Goal: Information Seeking & Learning: Find specific fact

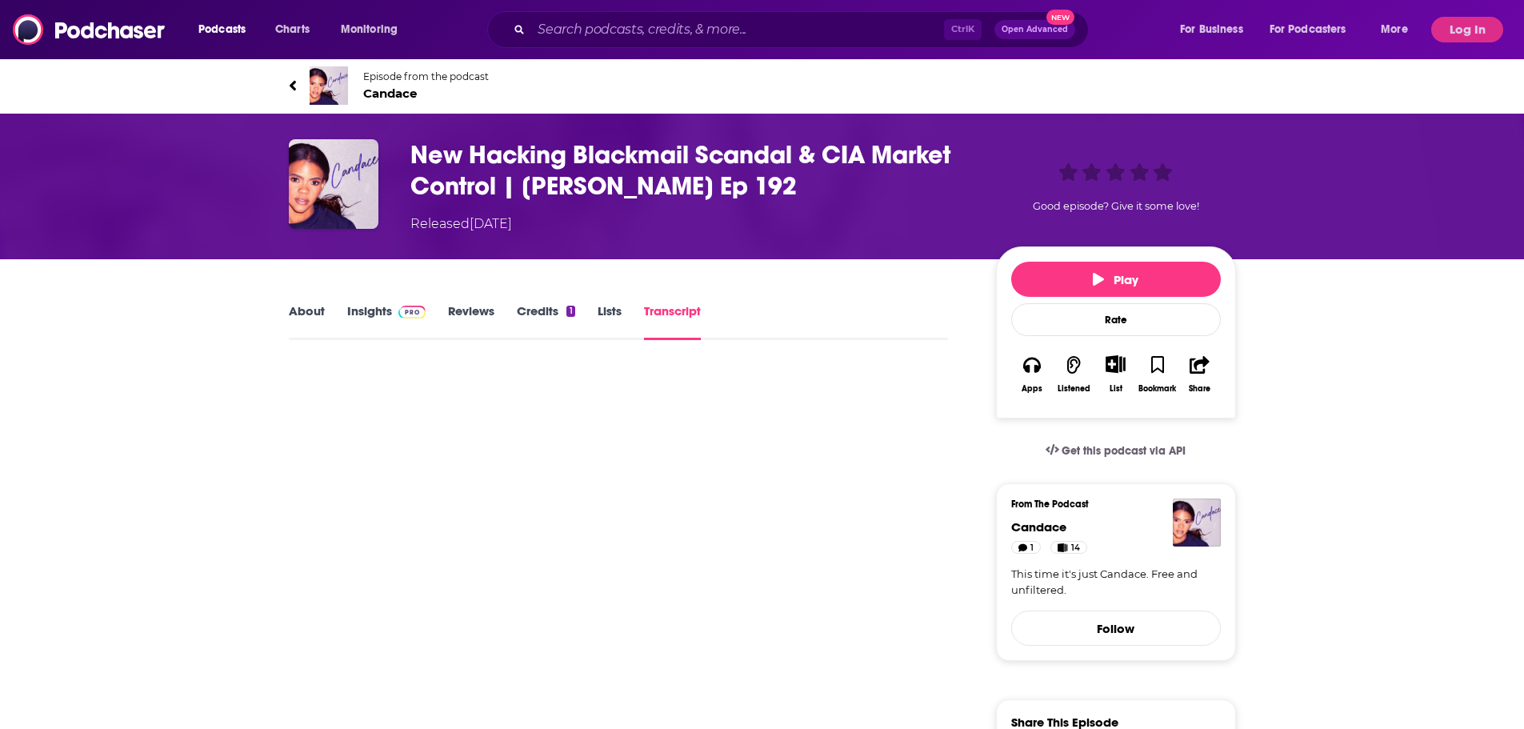
click at [305, 315] on link "About" at bounding box center [307, 321] width 36 height 37
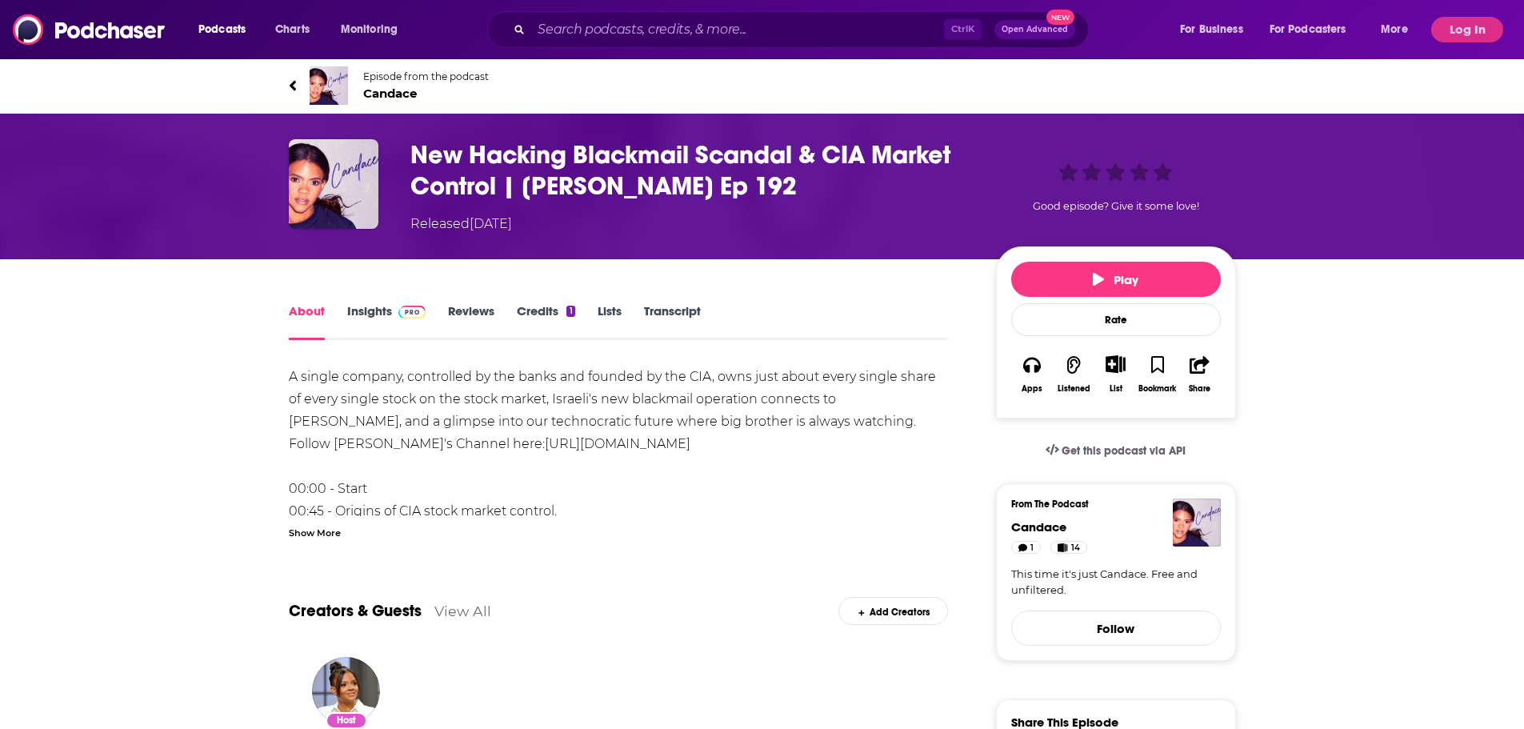
click at [289, 85] on div "Episode from the podcast [PERSON_NAME] Next Episode" at bounding box center [762, 86] width 971 height 64
click at [296, 86] on icon at bounding box center [293, 86] width 8 height 16
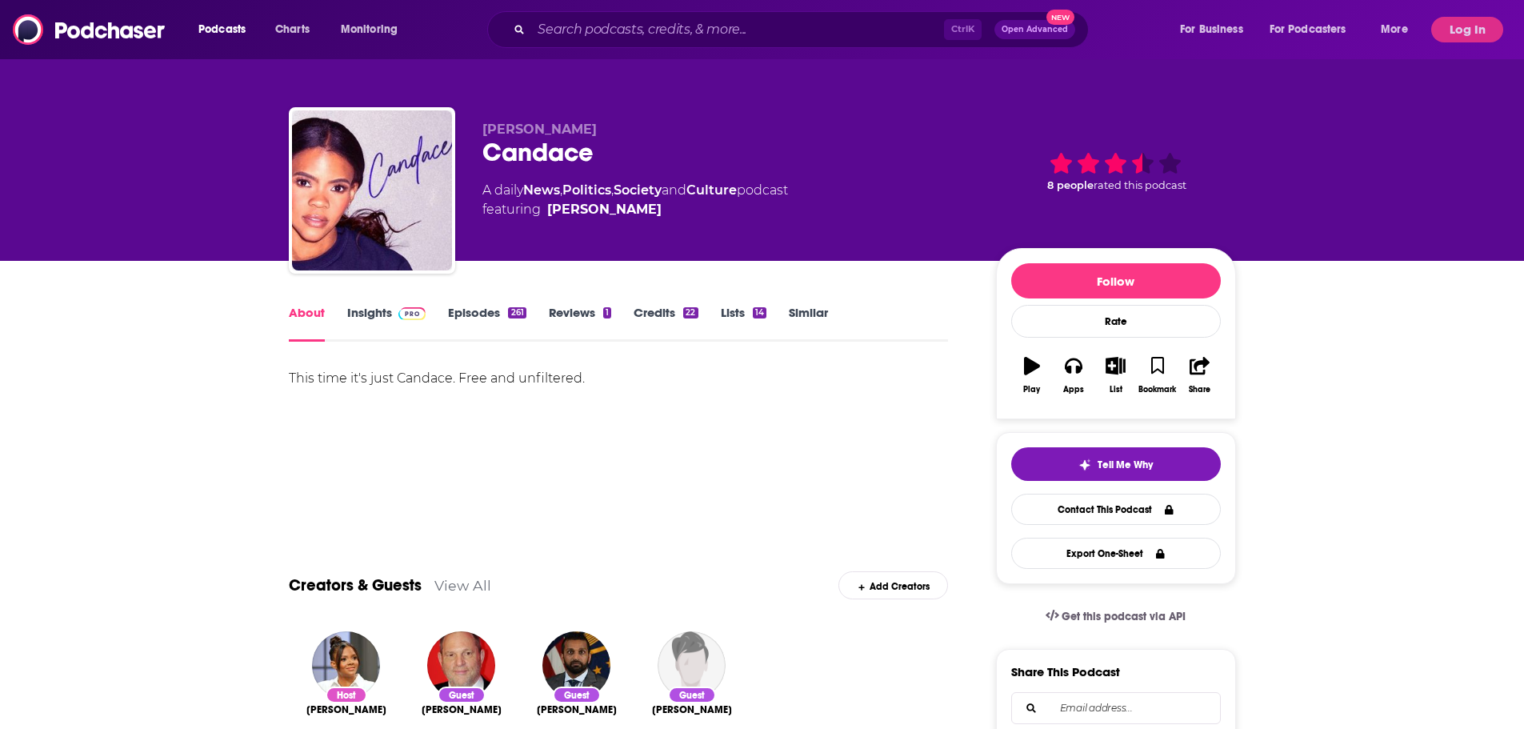
click at [460, 311] on link "Episodes 261" at bounding box center [487, 323] width 78 height 37
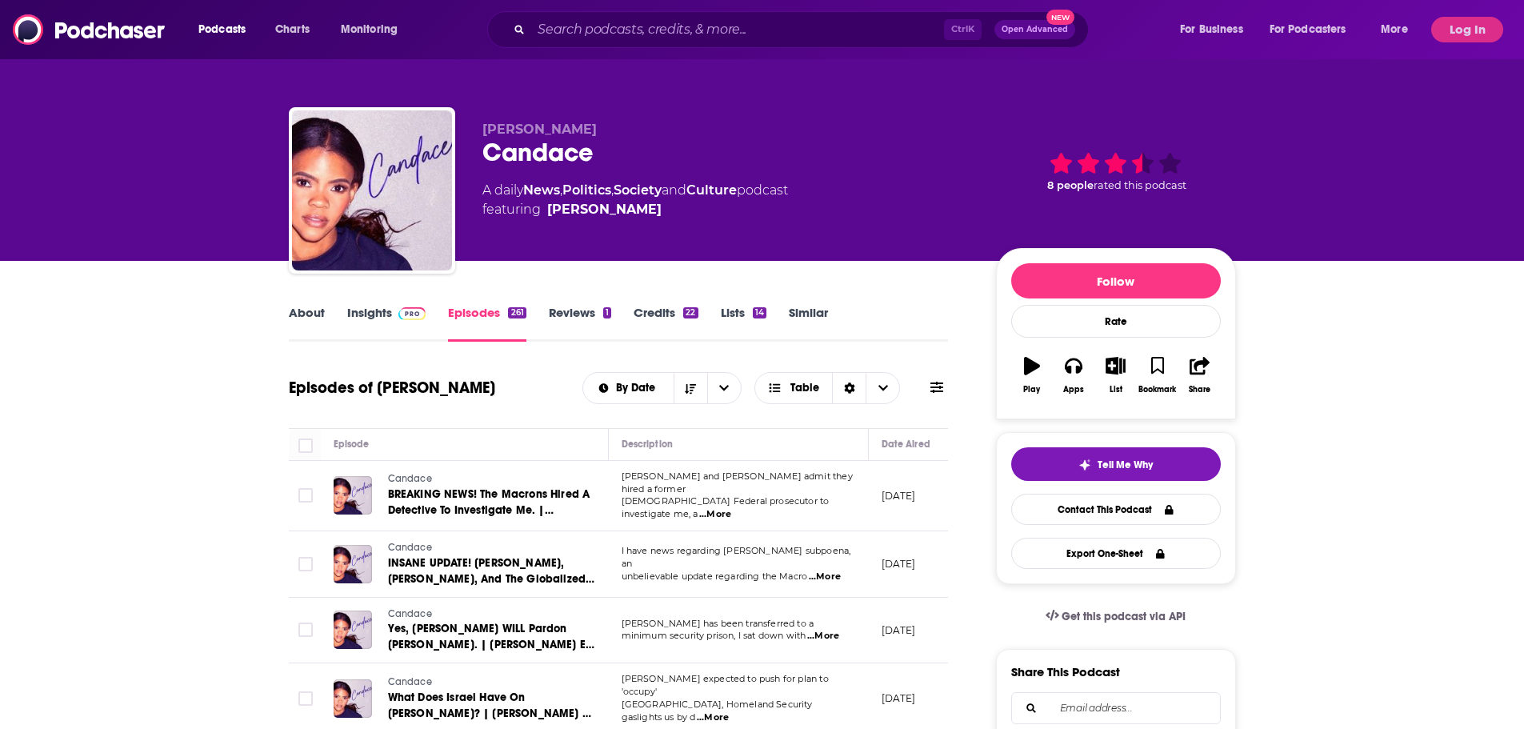
scroll to position [80, 0]
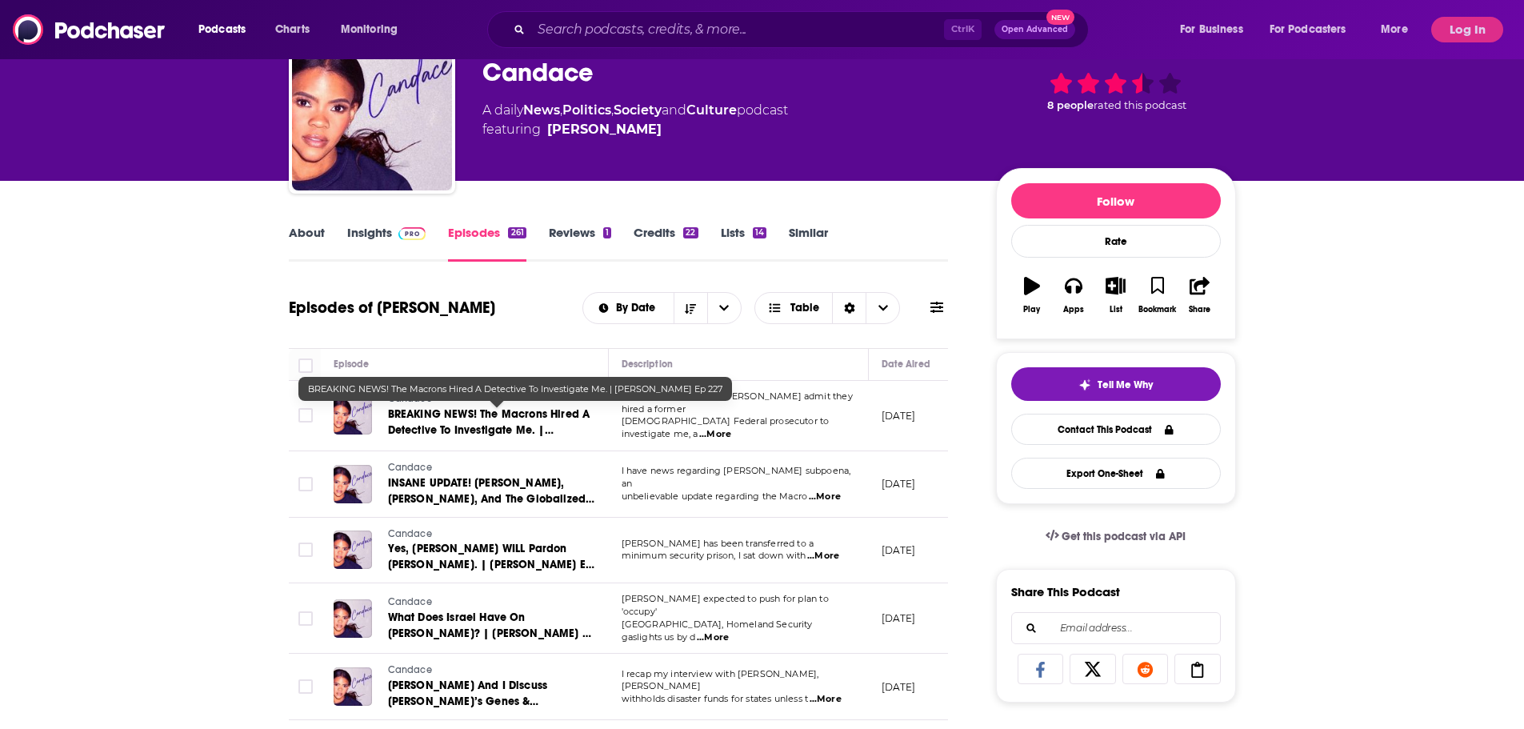
click at [485, 416] on span "BREAKING NEWS! The Macrons Hired A Detective To Investigate Me. | [PERSON_NAME]…" at bounding box center [489, 430] width 202 height 46
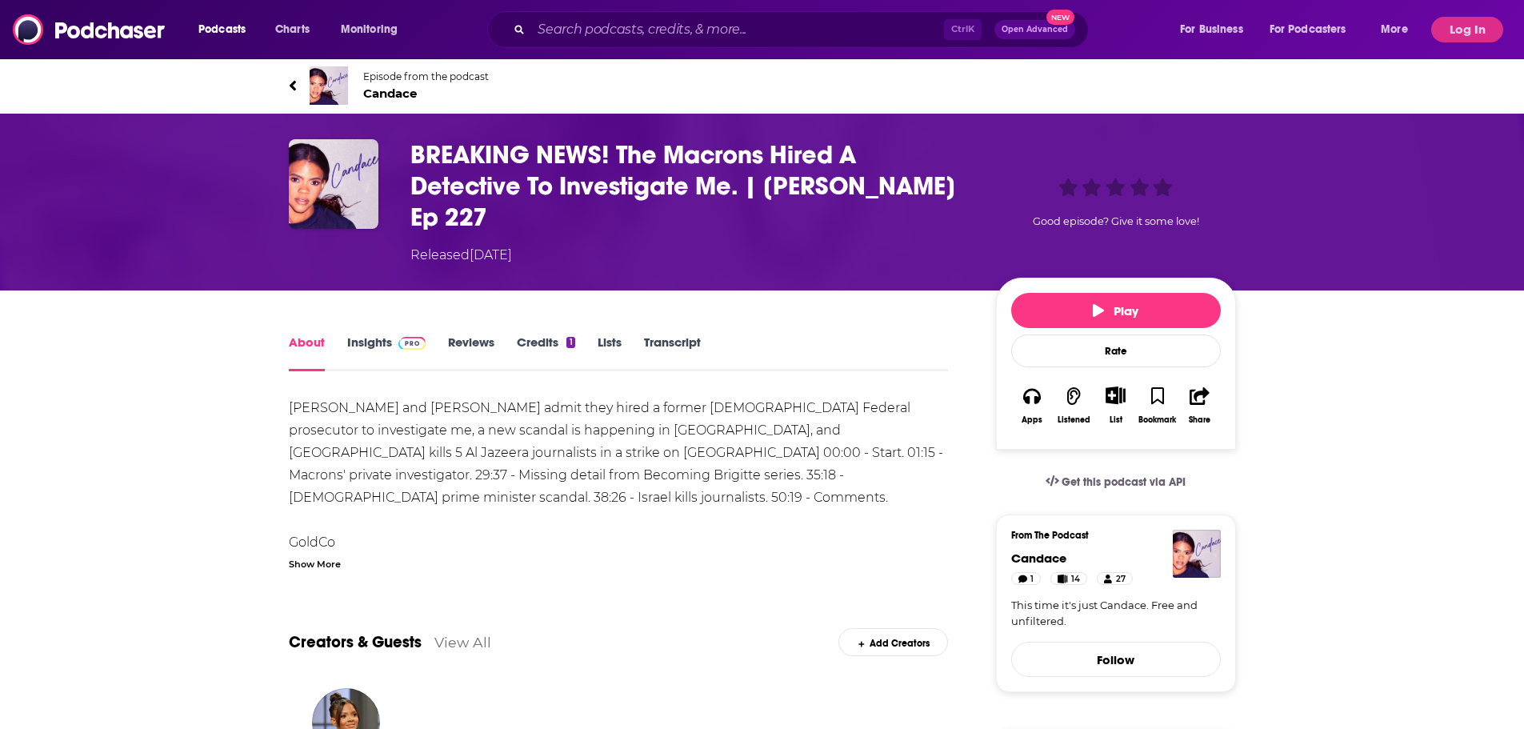
click at [677, 334] on link "Transcript" at bounding box center [672, 352] width 57 height 37
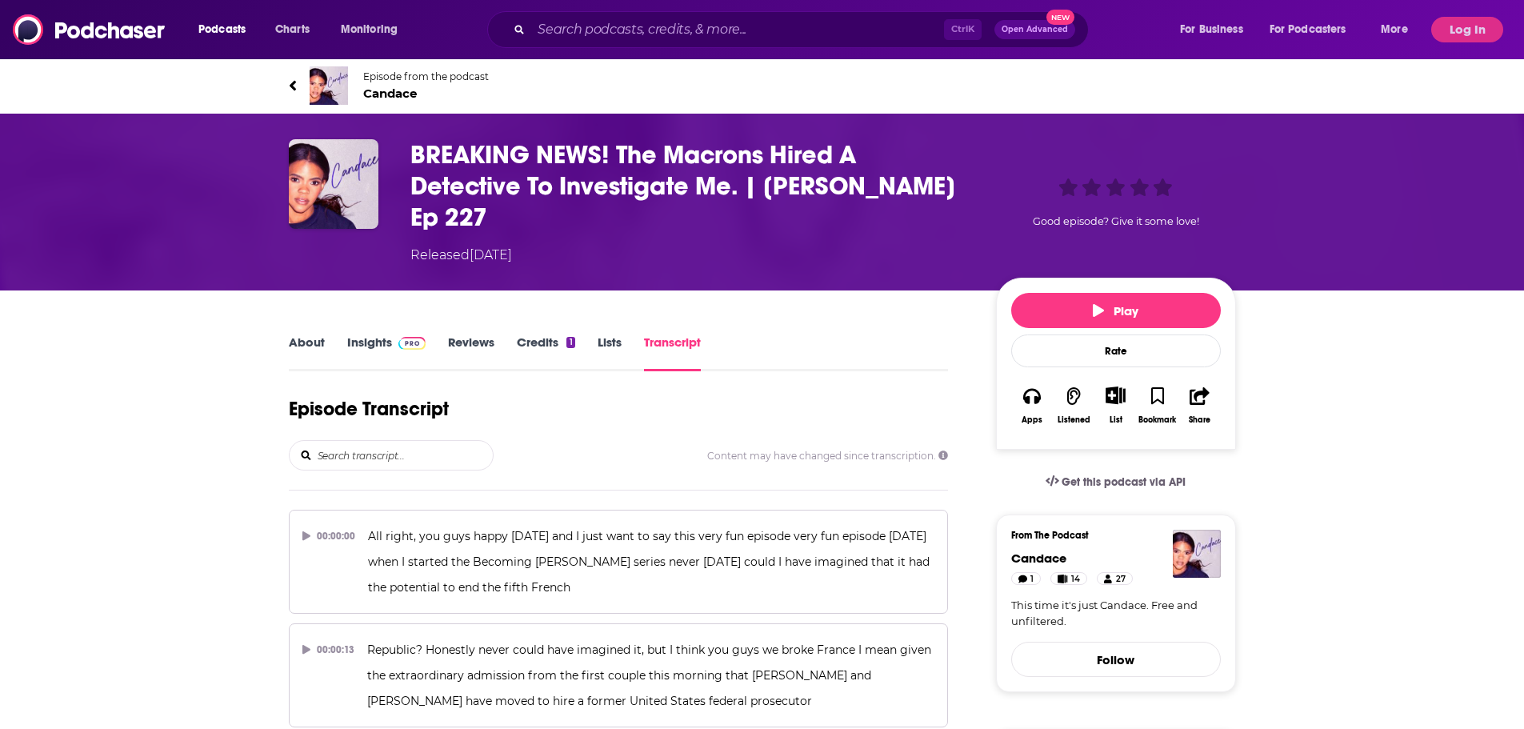
click at [423, 441] on input "search" at bounding box center [404, 455] width 177 height 29
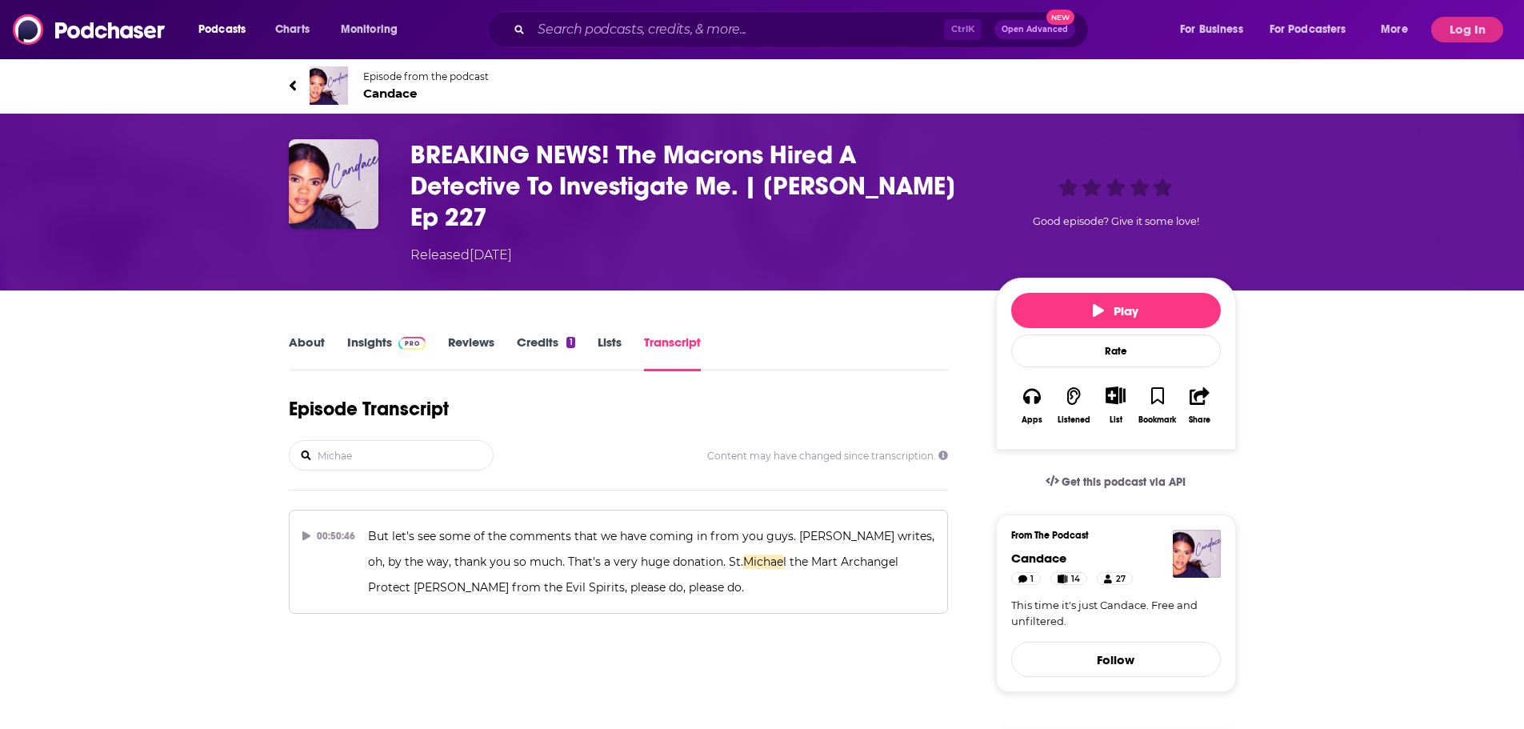
type input "[PERSON_NAME]"
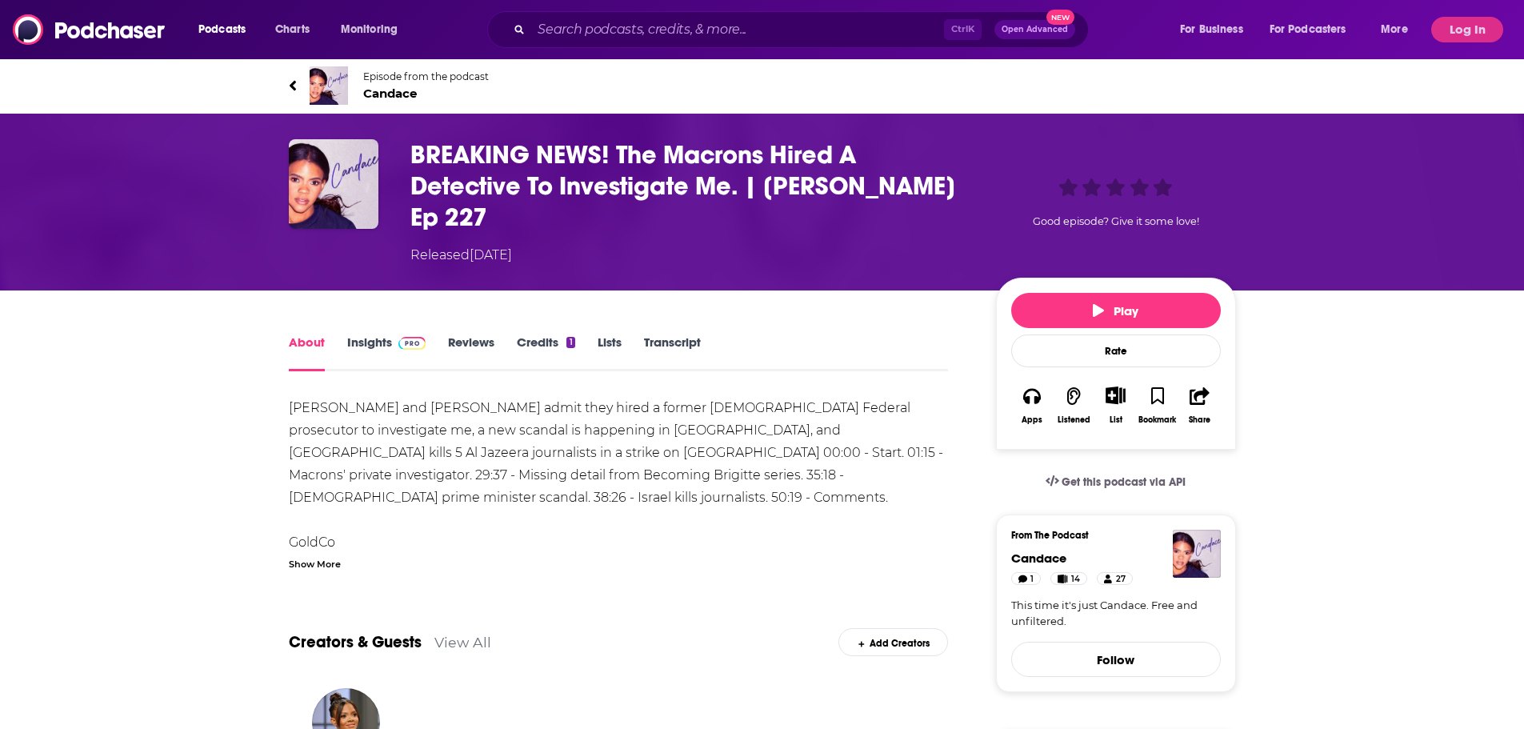
click at [297, 86] on icon at bounding box center [293, 86] width 8 height 16
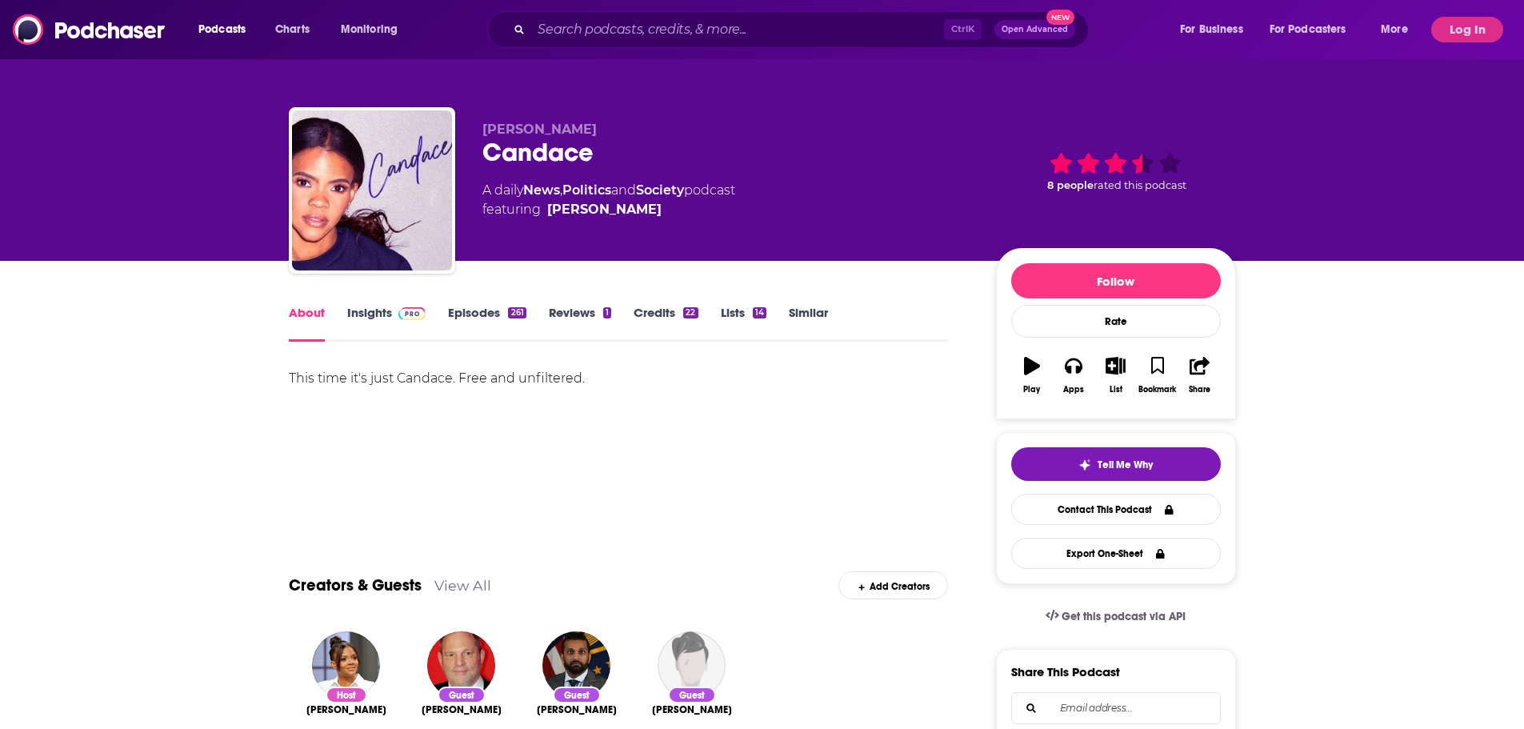
click at [493, 304] on div "About Insights Episodes 261 Reviews 1 Credits 22 Lists 14 Similar" at bounding box center [619, 321] width 660 height 39
click at [479, 314] on link "Episodes 261" at bounding box center [487, 323] width 78 height 37
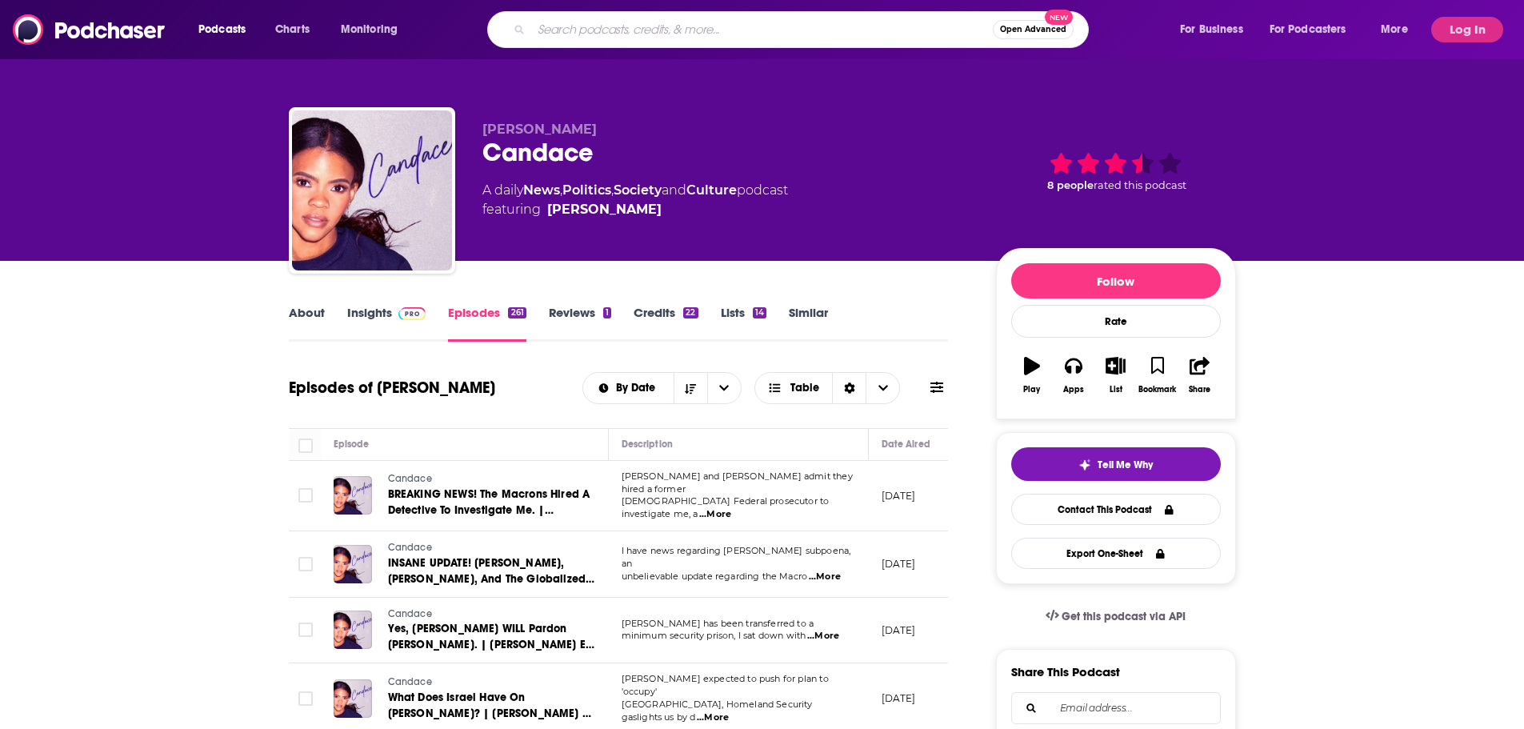
click at [616, 20] on input "Search podcasts, credits, & more..." at bounding box center [762, 30] width 462 height 26
type input "[PERSON_NAME]"
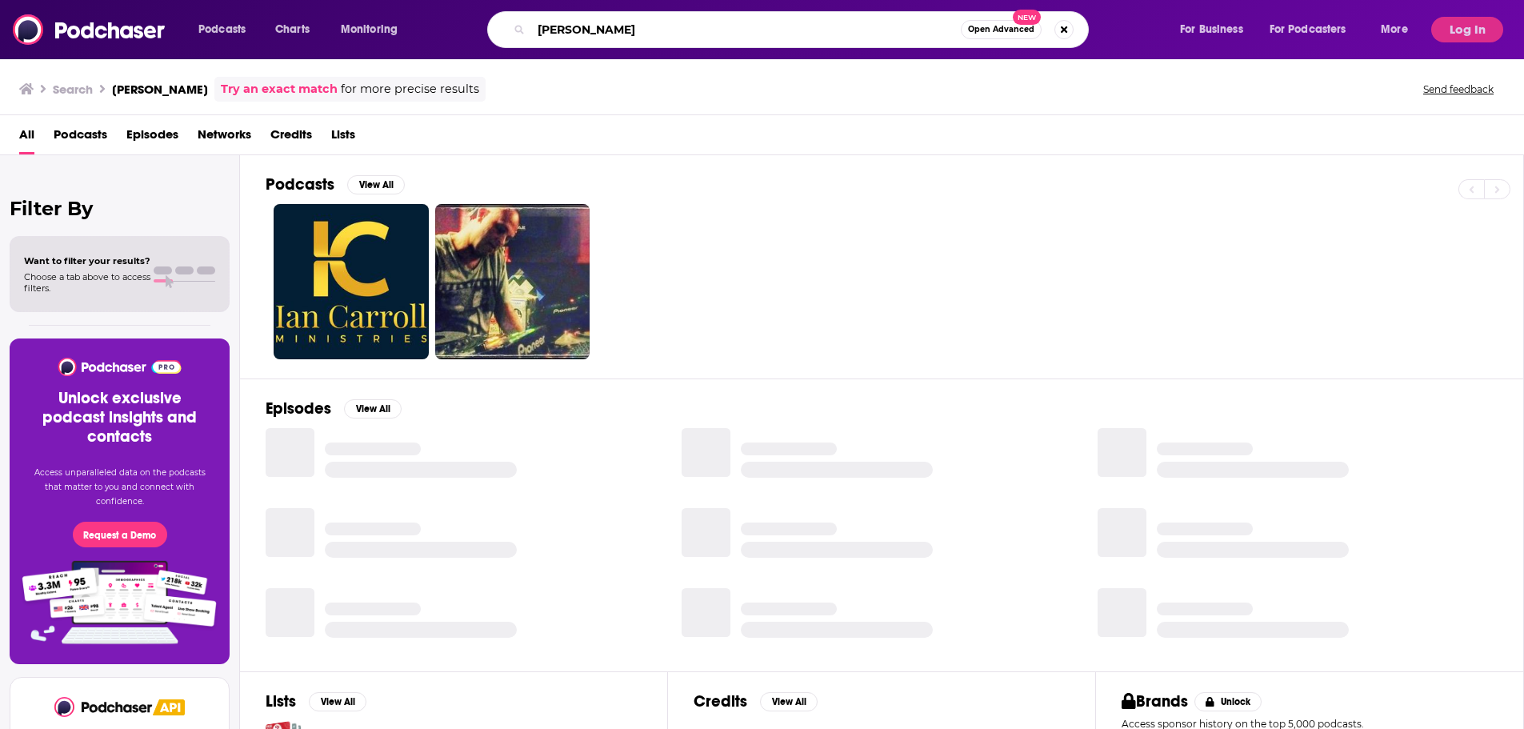
click at [616, 20] on input "[PERSON_NAME]" at bounding box center [746, 30] width 430 height 26
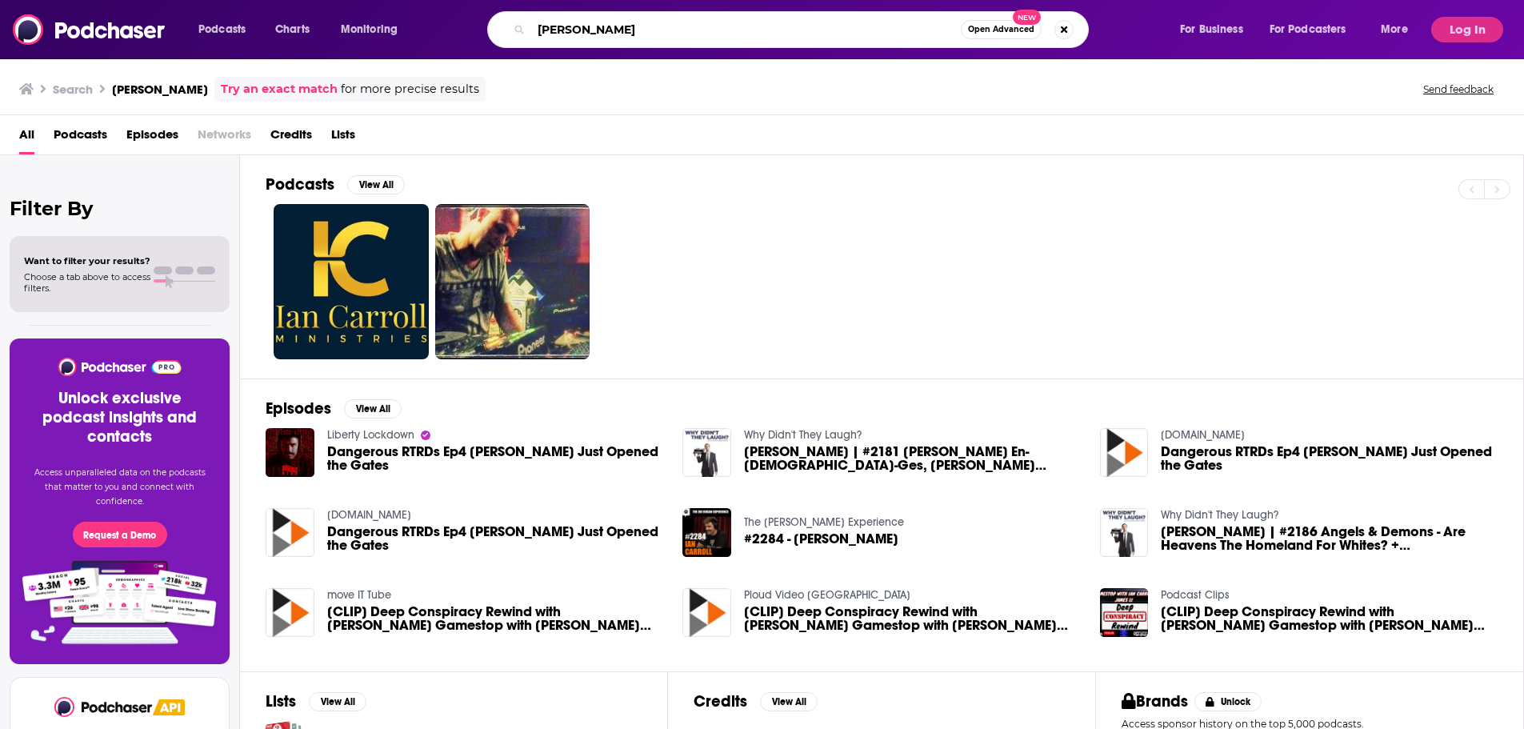
type input "[PERSON_NAME]"
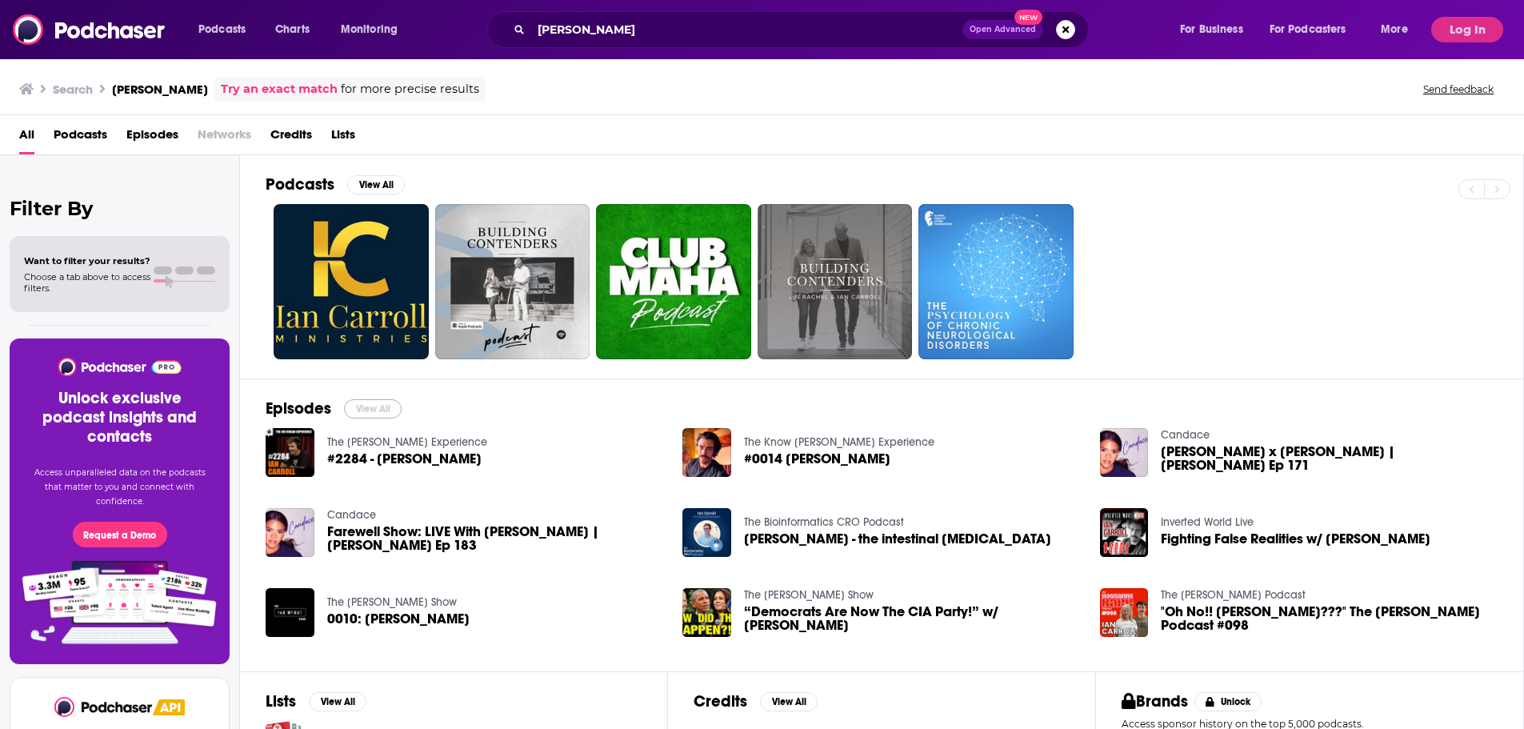
click at [380, 400] on button "View All" at bounding box center [373, 408] width 58 height 19
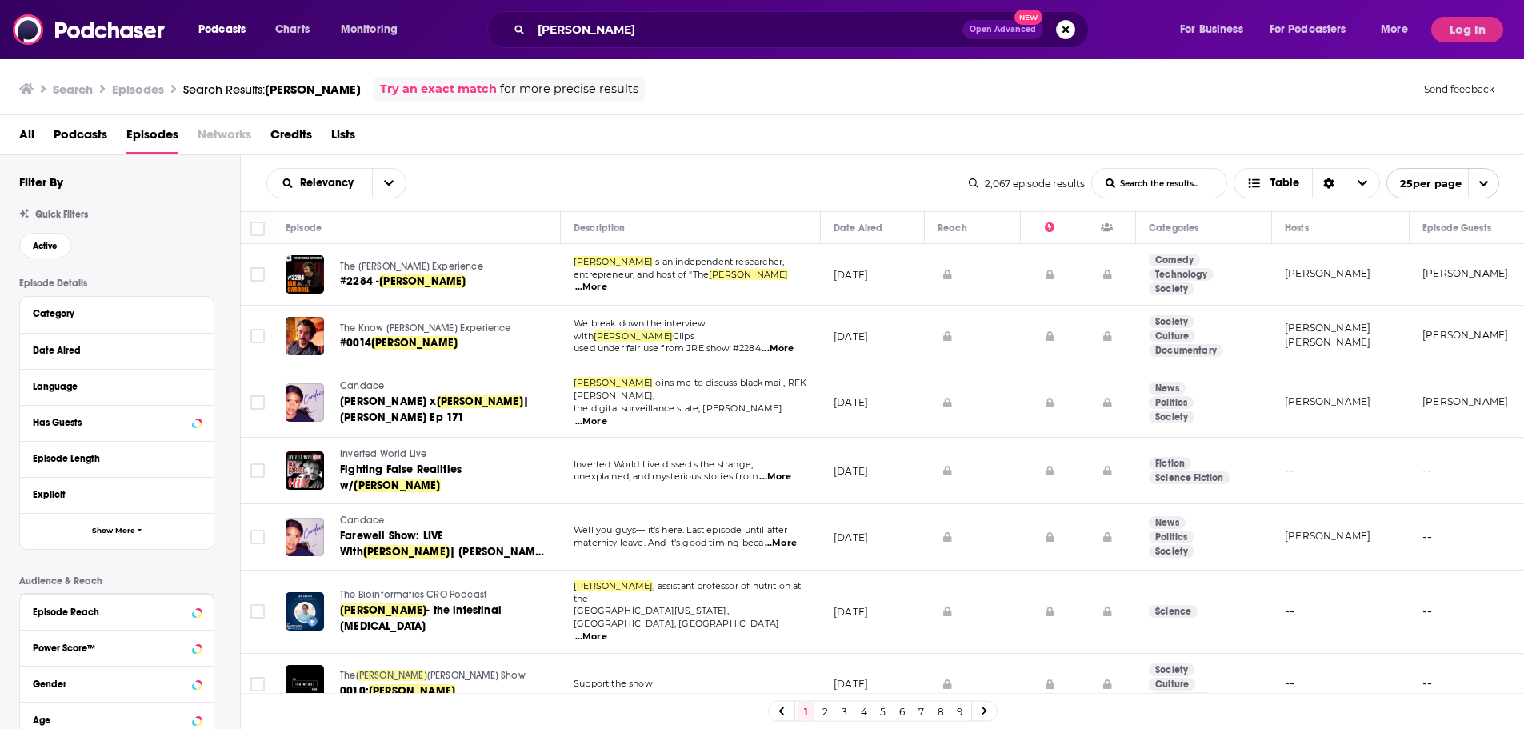
drag, startPoint x: 403, startPoint y: 403, endPoint x: 563, endPoint y: 165, distance: 287.1
click at [563, 165] on div "Relevancy List Search Input Search the results... Table 2,067 episode results L…" at bounding box center [883, 183] width 1284 height 56
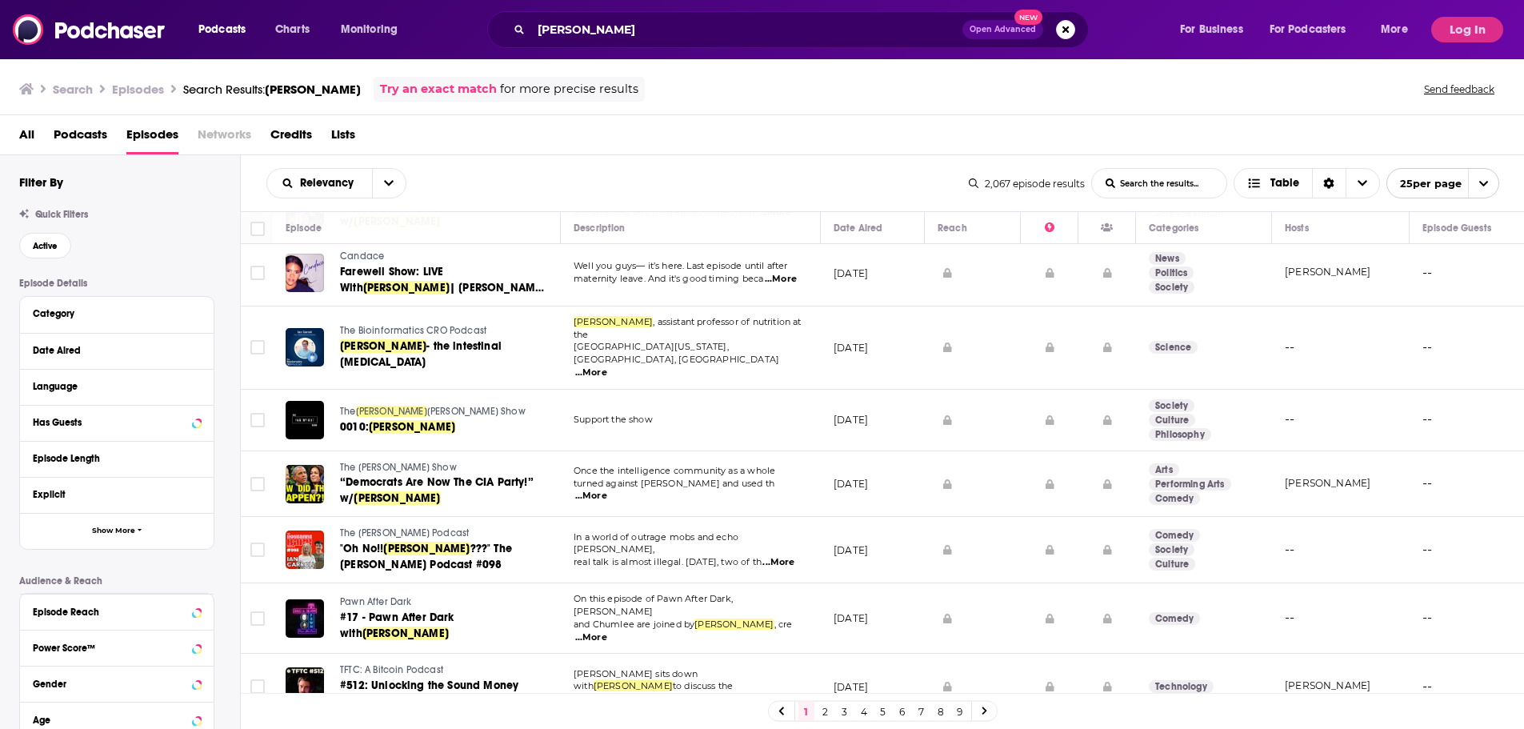
scroll to position [265, 0]
click at [776, 555] on span "...More" at bounding box center [778, 561] width 32 height 13
drag, startPoint x: 515, startPoint y: 510, endPoint x: 579, endPoint y: 518, distance: 64.5
click at [579, 555] on span "real talk is almost illegal. [DATE], two of th" at bounding box center [667, 560] width 188 height 11
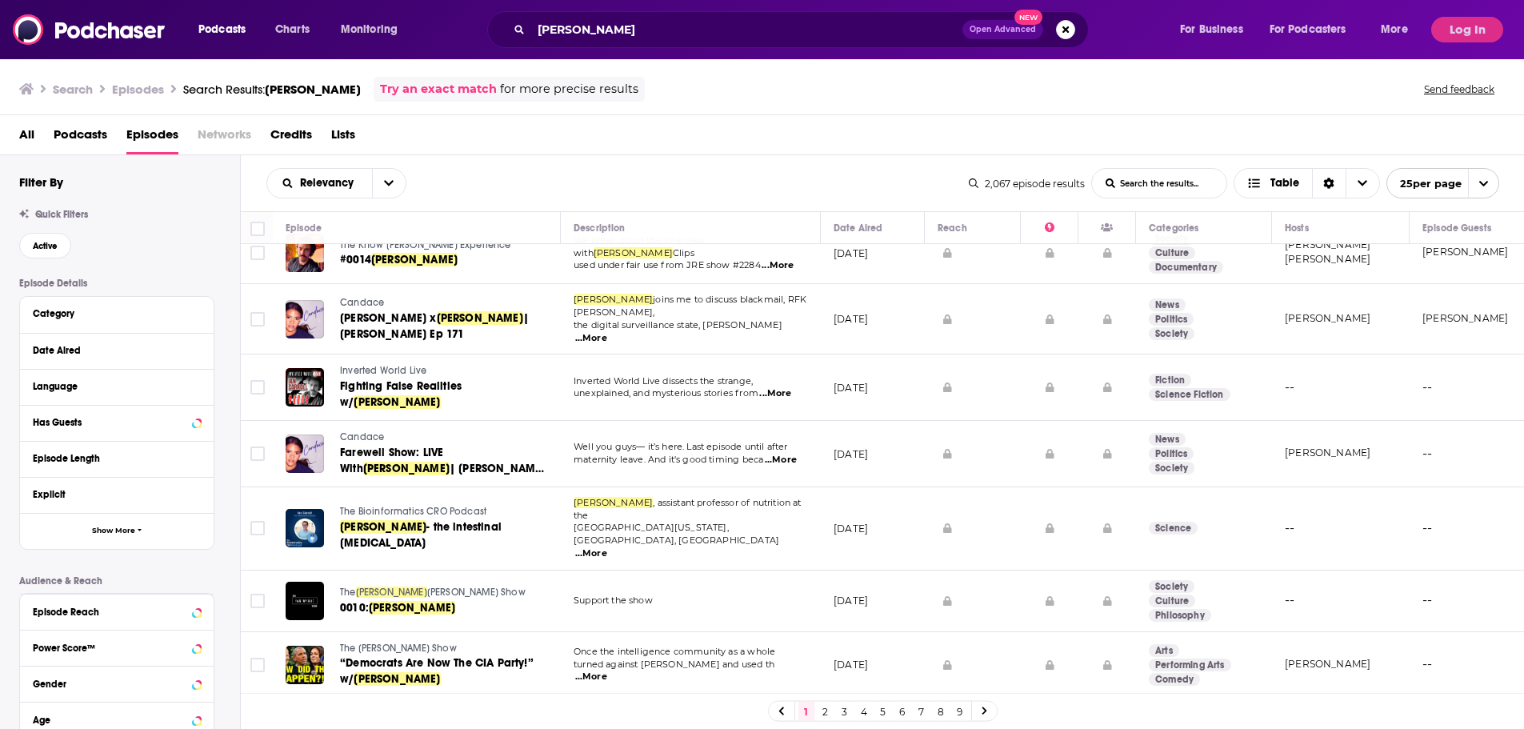
scroll to position [0, 0]
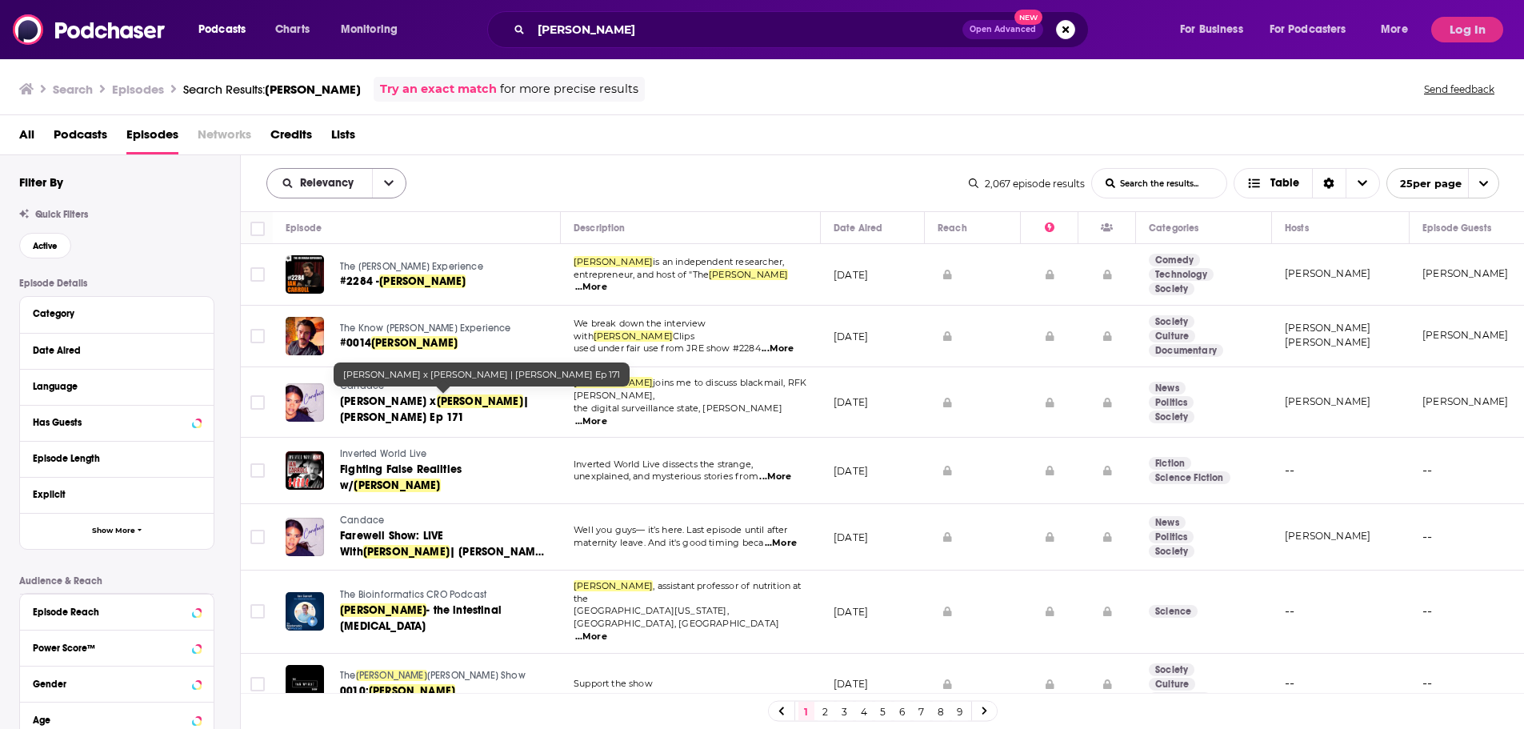
click at [390, 190] on button "open menu" at bounding box center [389, 183] width 34 height 29
click at [354, 290] on span "New" at bounding box center [346, 292] width 94 height 9
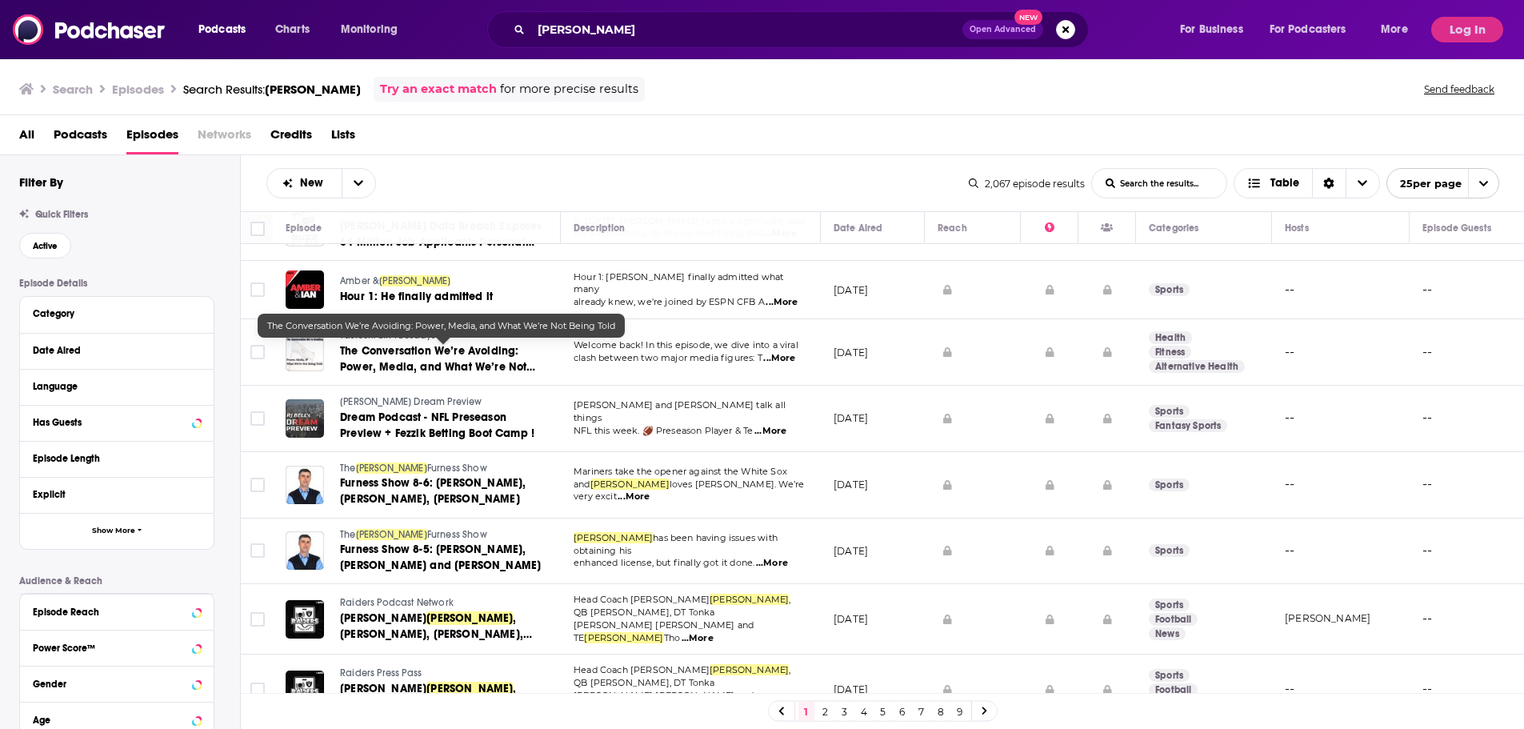
scroll to position [51, 0]
